Goal: Find specific page/section: Find specific page/section

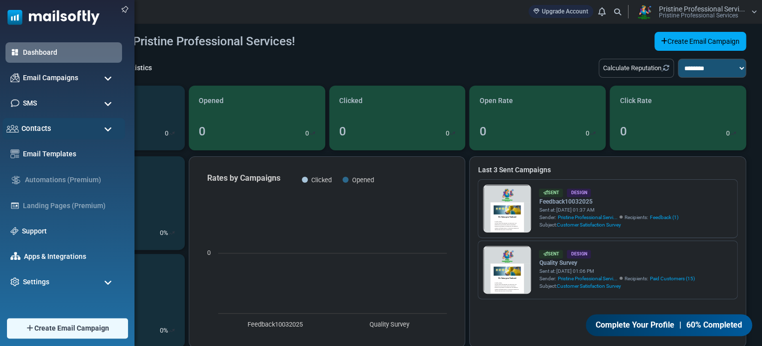
click at [38, 128] on span "Contacts" at bounding box center [36, 128] width 30 height 11
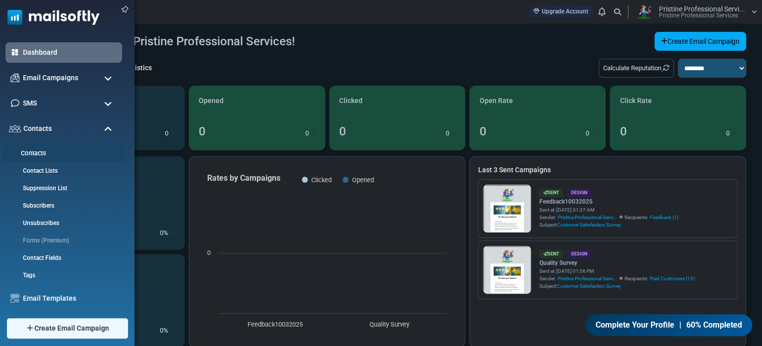
click at [38, 155] on link "Contacts" at bounding box center [61, 153] width 119 height 9
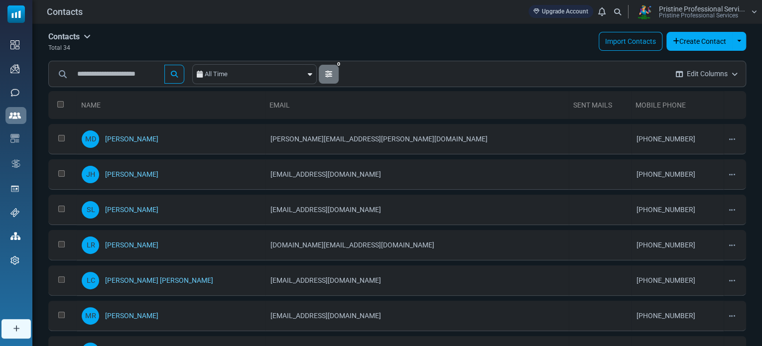
click at [703, 73] on button "Edit Columns" at bounding box center [707, 74] width 78 height 26
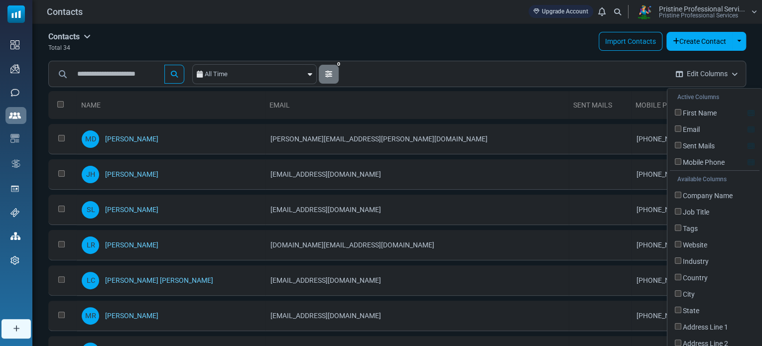
click at [523, 68] on div "All Time 0 Save Filter Filter Name Cancel Save Filter Contacts You can create a…" at bounding box center [358, 74] width 619 height 28
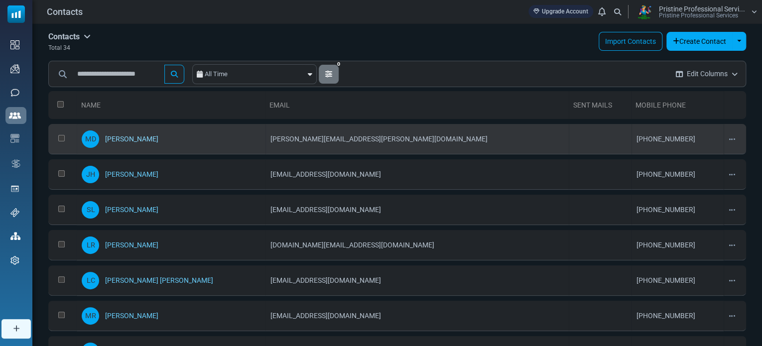
click at [149, 138] on link "[PERSON_NAME]" at bounding box center [131, 139] width 53 height 8
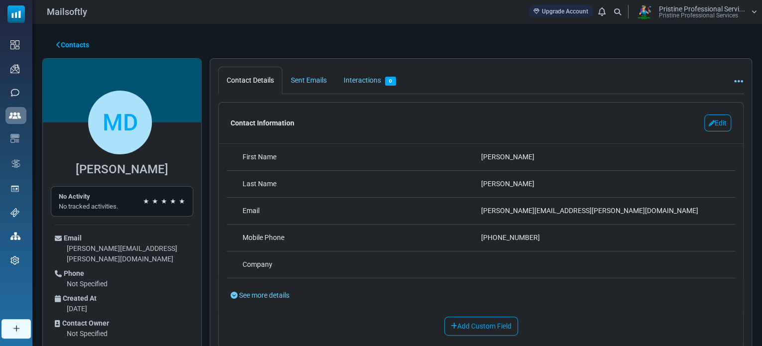
click at [75, 47] on link "Contacts" at bounding box center [72, 45] width 33 height 10
